Goal: Find specific fact: Find contact information

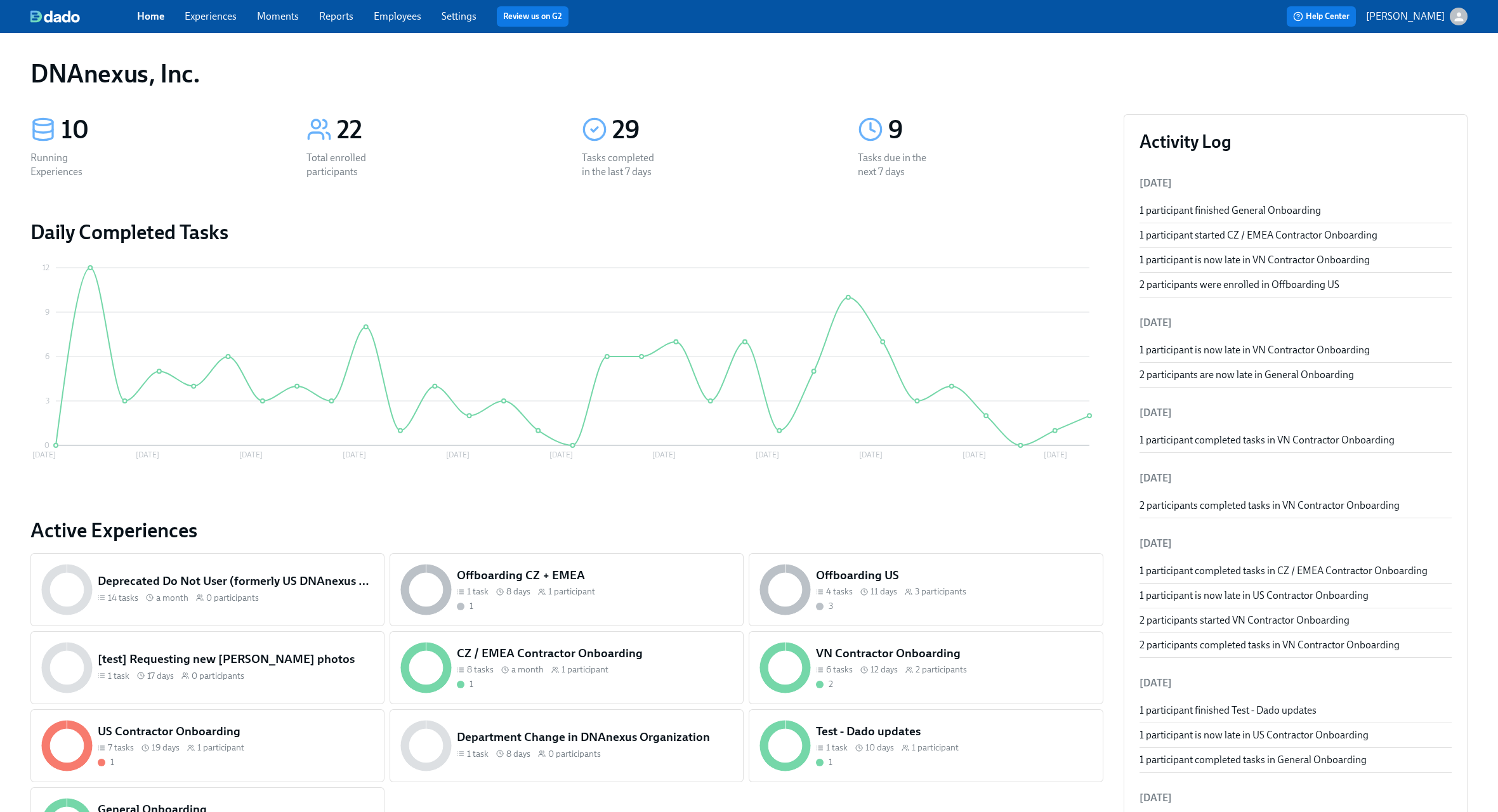
click at [1134, 60] on div "DNAnexus, Inc." at bounding box center [749, 73] width 1437 height 30
click at [326, 14] on link "Reports" at bounding box center [336, 16] width 34 height 12
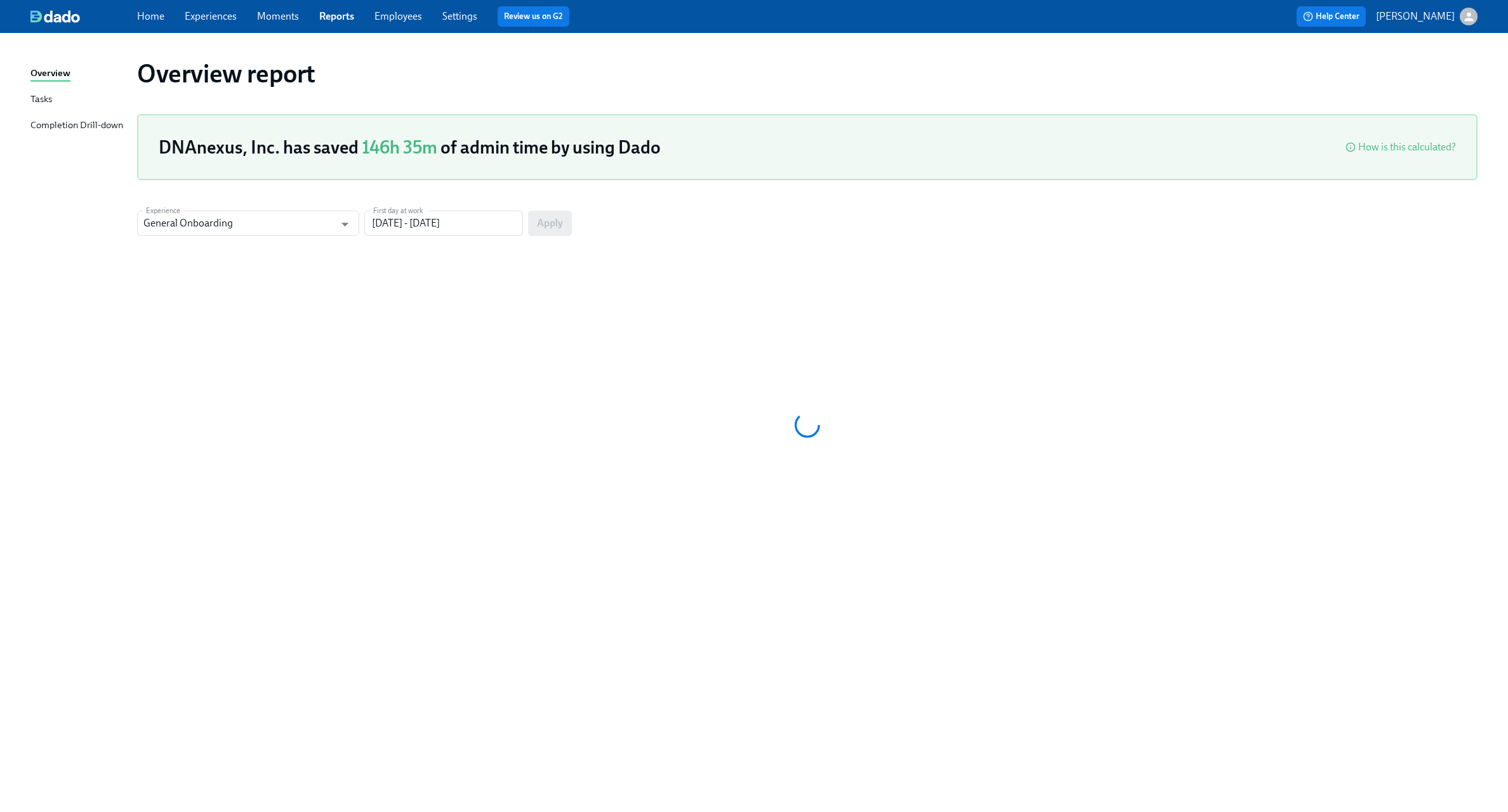
click at [388, 17] on link "Employees" at bounding box center [398, 16] width 48 height 12
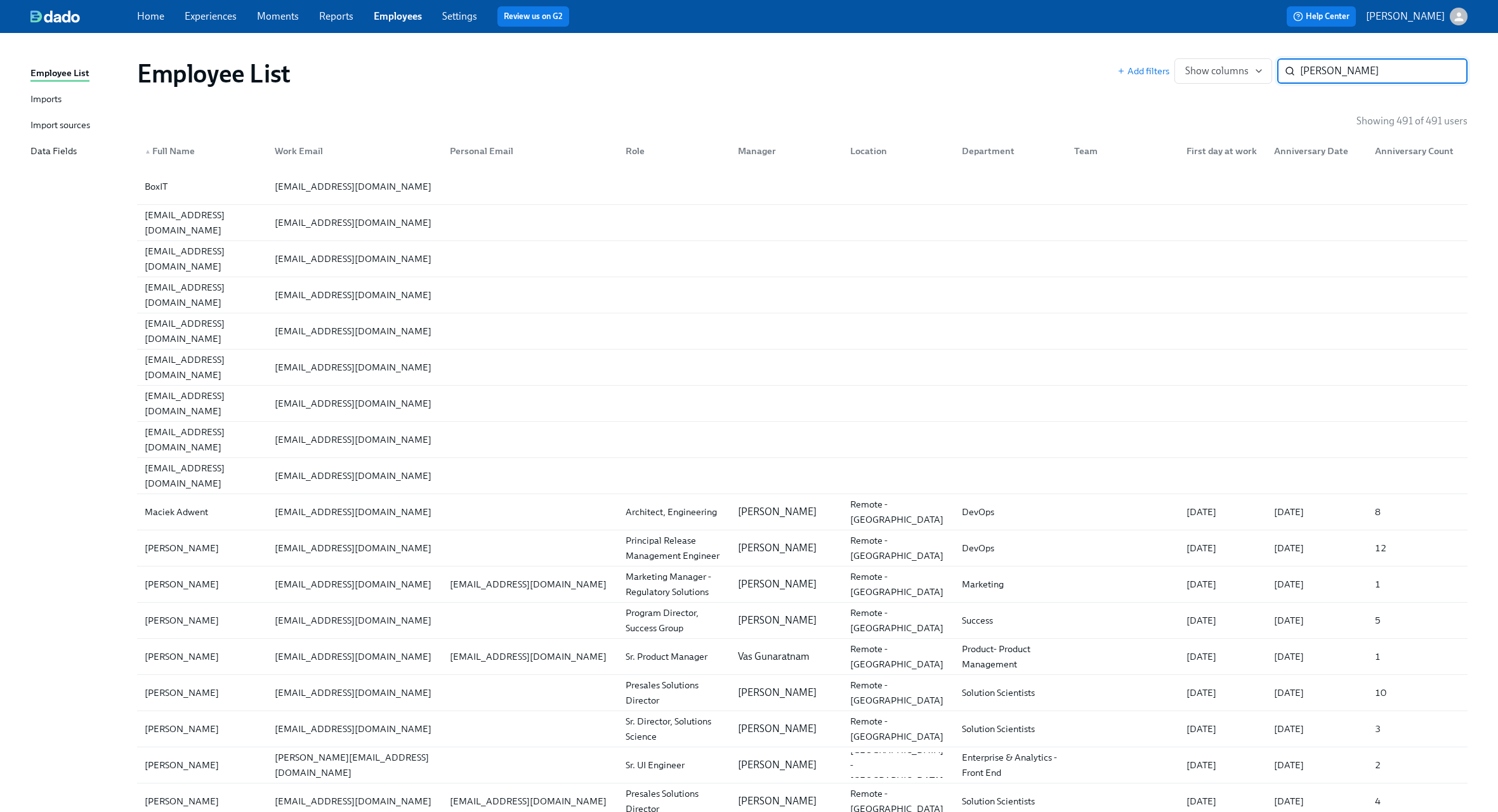
type input "[PERSON_NAME]"
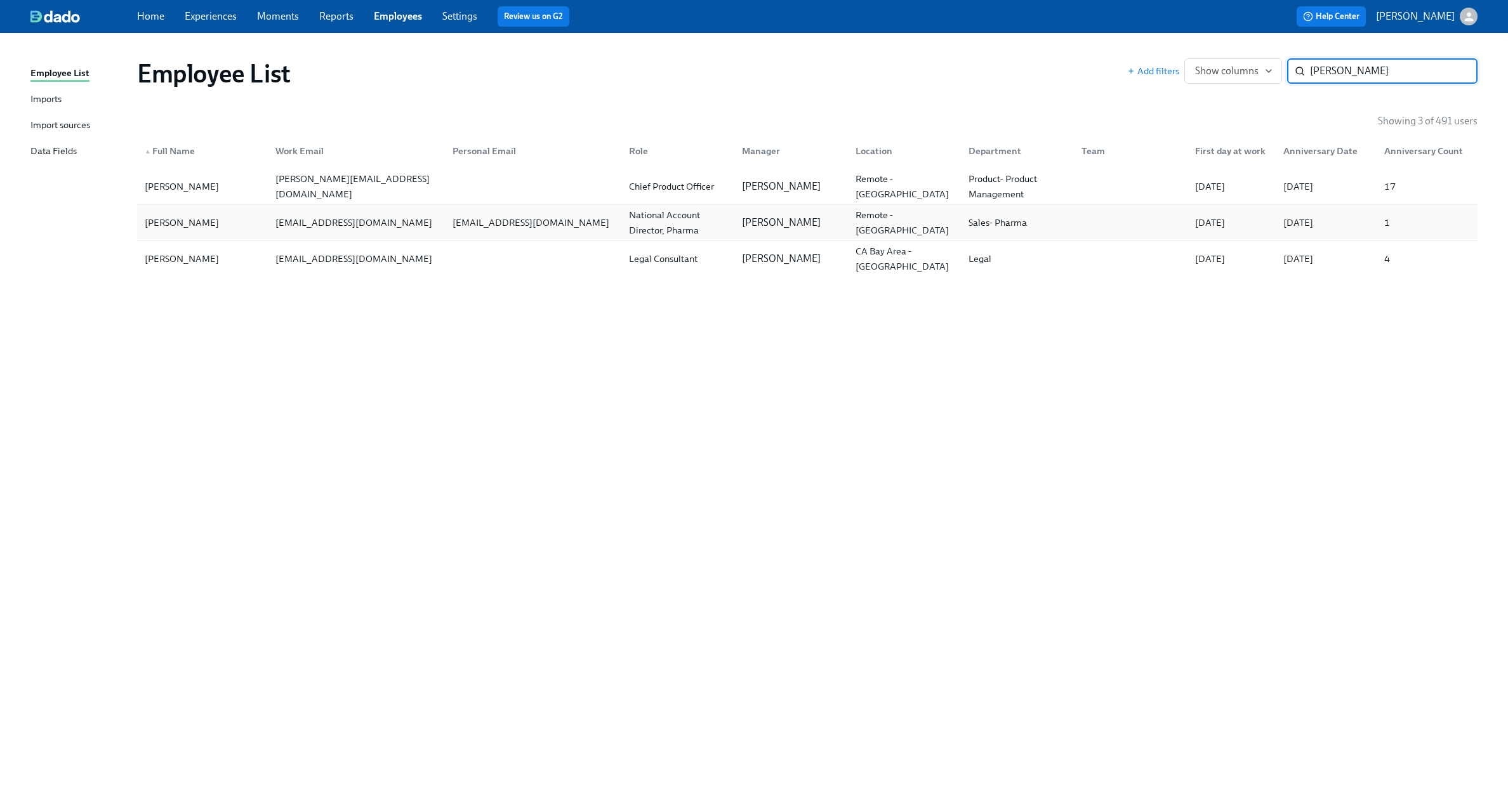
click at [180, 226] on div "[PERSON_NAME]" at bounding box center [182, 223] width 84 height 16
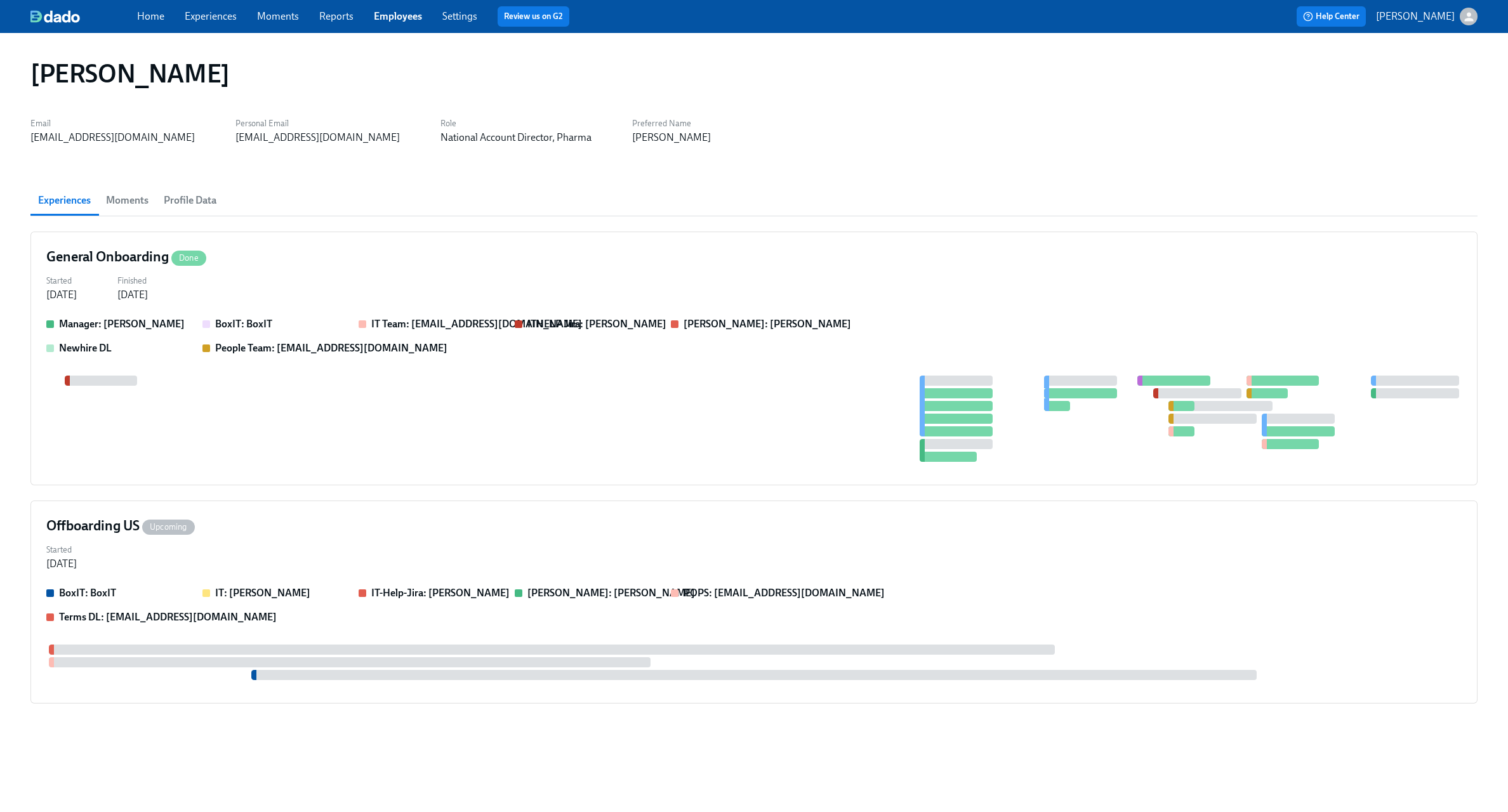
click at [139, 207] on span "Moments" at bounding box center [127, 200] width 43 height 18
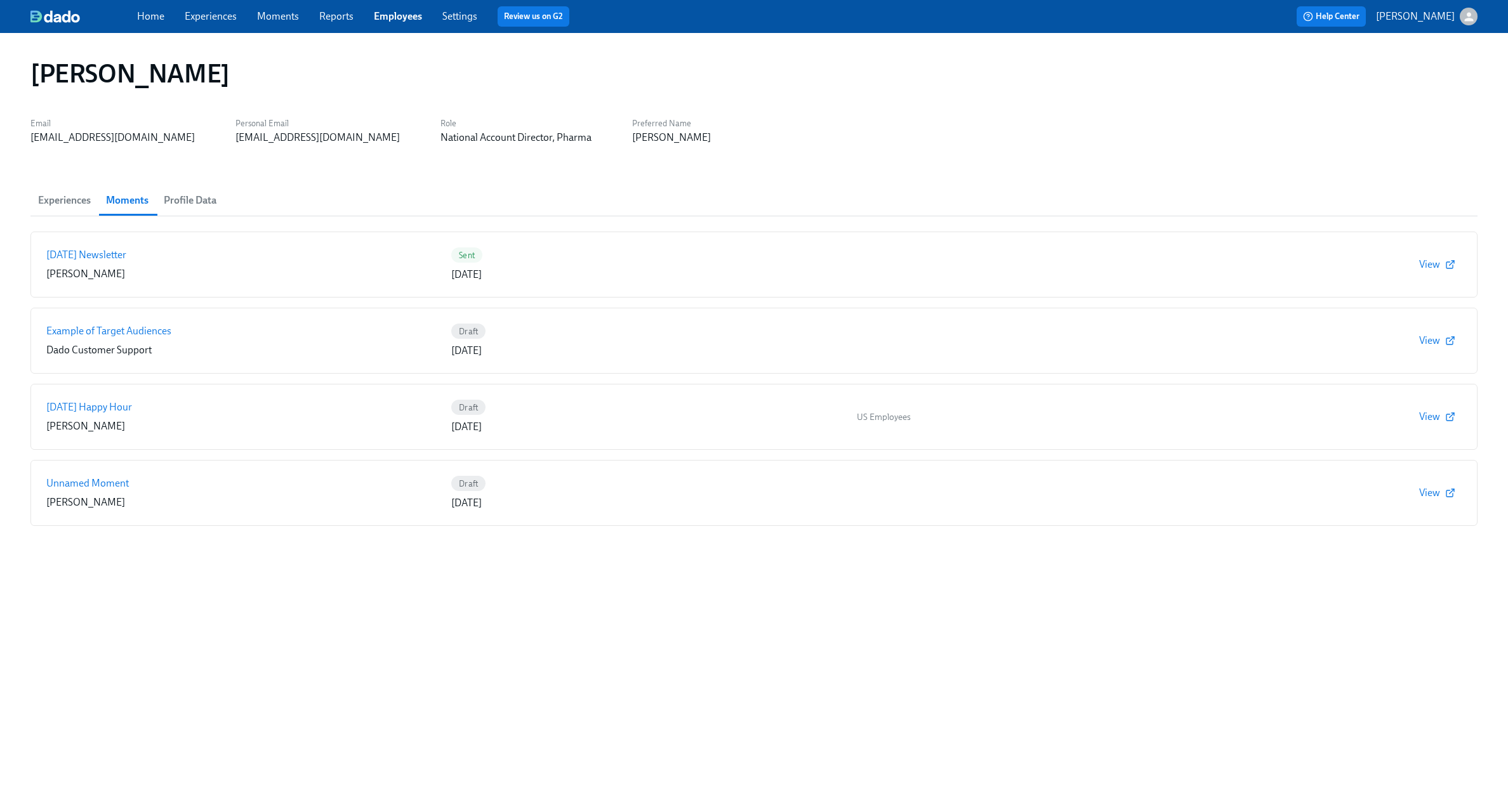
click at [177, 201] on span "Profile Data" at bounding box center [191, 200] width 53 height 18
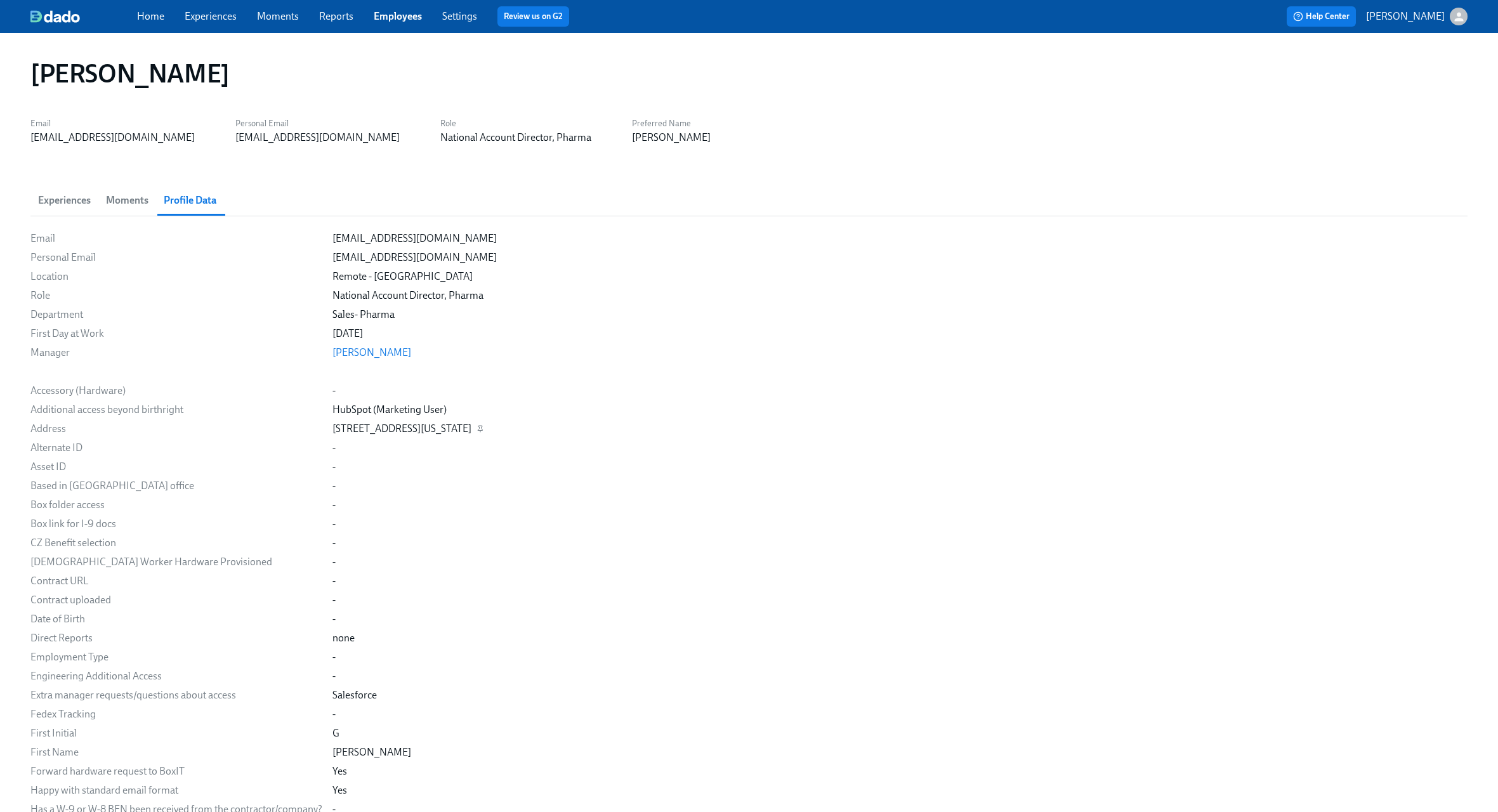
click at [397, 429] on div "[STREET_ADDRESS][US_STATE]" at bounding box center [402, 429] width 139 height 14
copy div "[STREET_ADDRESS][US_STATE]"
